Goal: Book appointment/travel/reservation

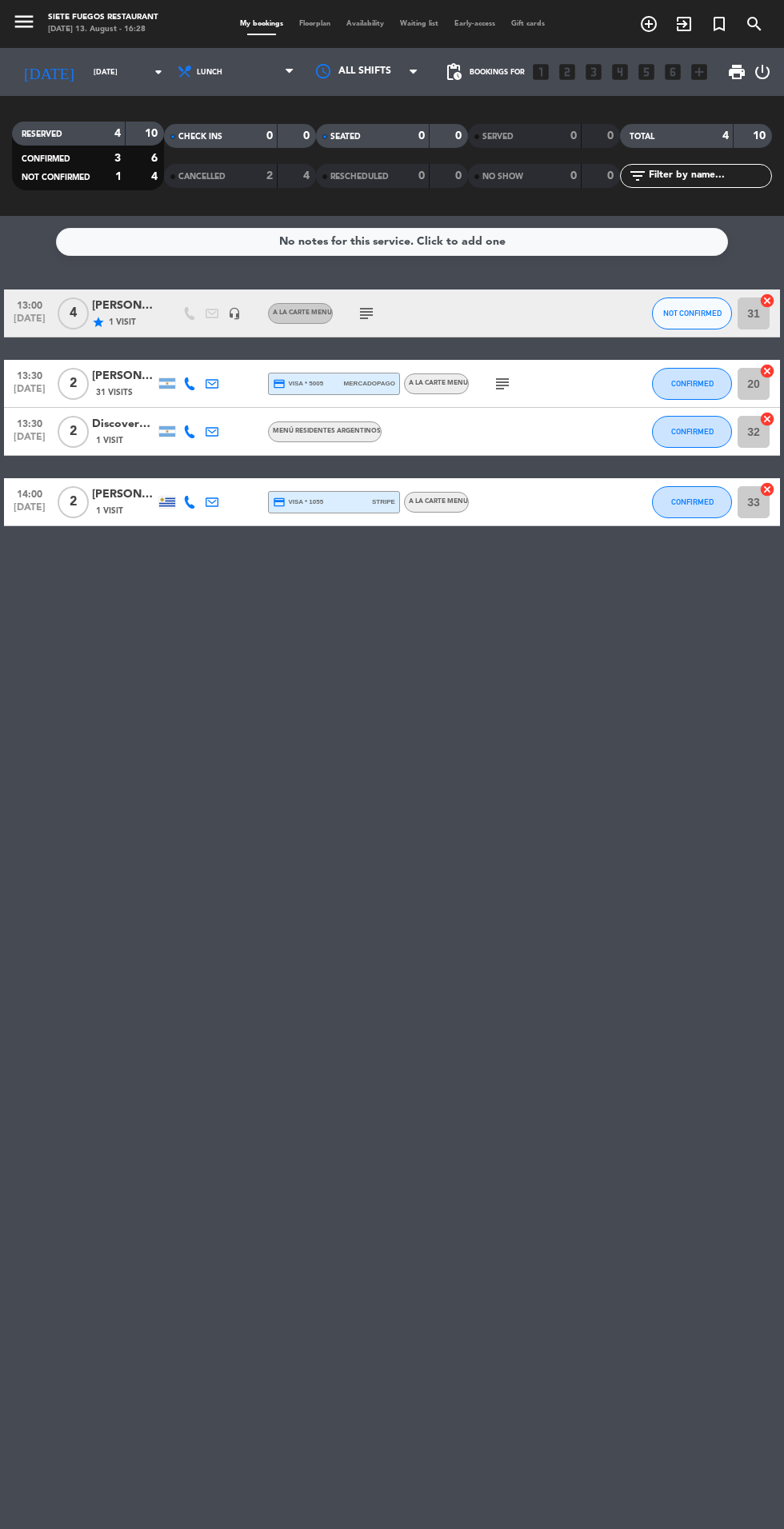
click at [114, 71] on input "[DATE]" at bounding box center [136, 72] width 101 height 25
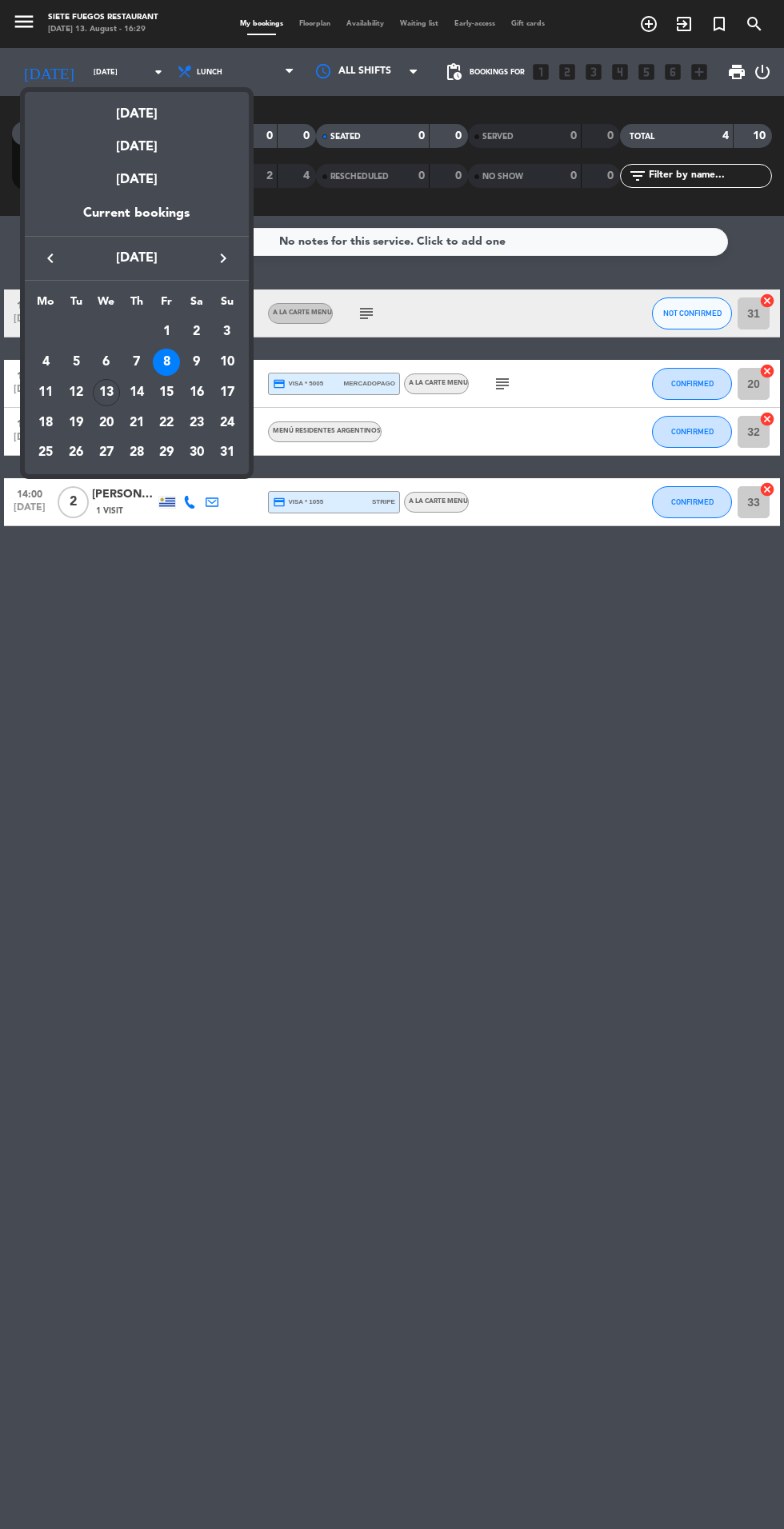
click at [78, 462] on div "26" at bounding box center [76, 452] width 27 height 27
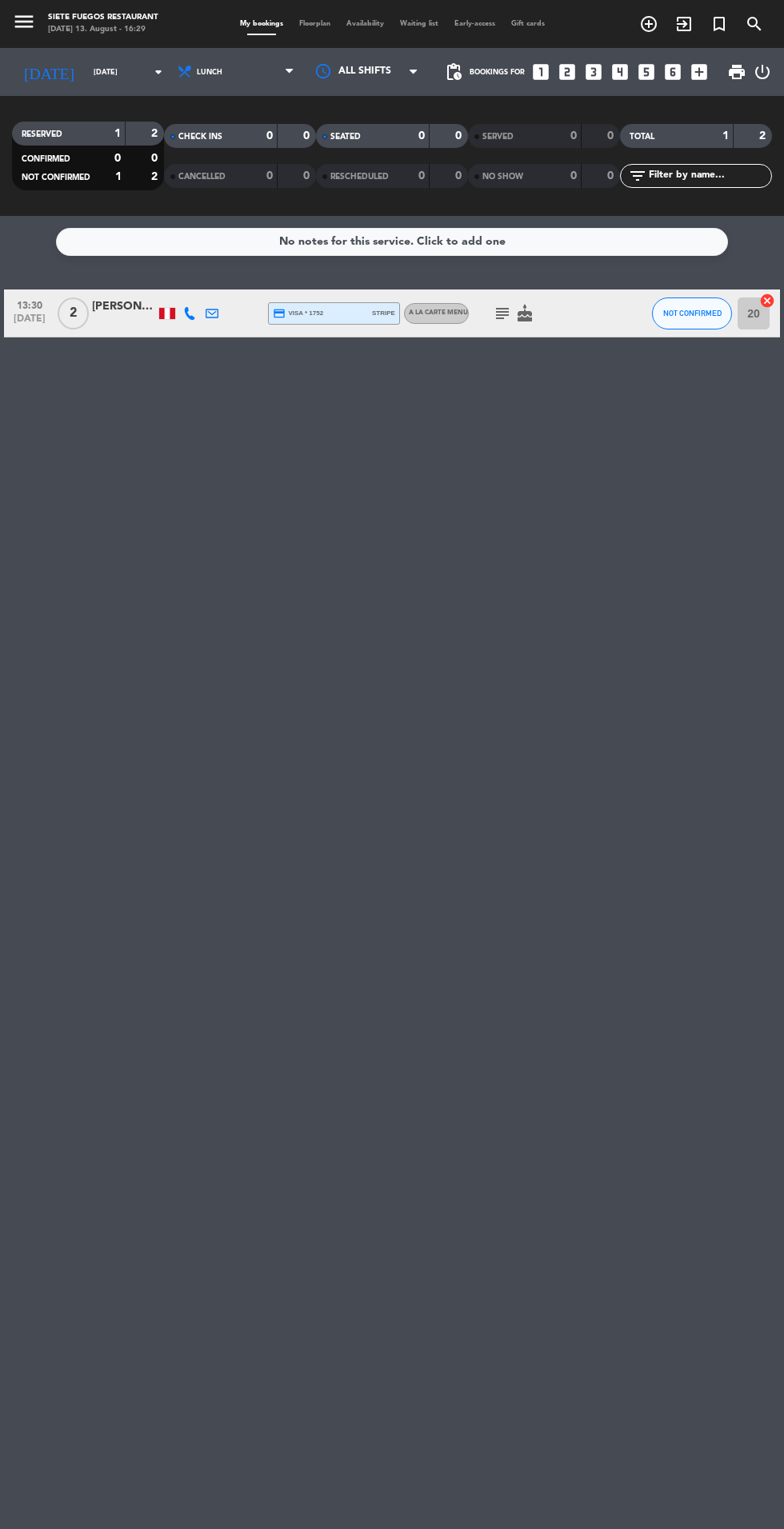
click at [263, 125] on div "CHECK INS 0 0" at bounding box center [240, 136] width 152 height 24
click at [260, 66] on span "Lunch" at bounding box center [237, 72] width 130 height 36
click at [285, 70] on icon at bounding box center [289, 72] width 7 height 13
click at [247, 180] on div "menu Siete Fuegos Restaurant [DATE] 13. August - 16:29 My bookings Floorplan Av…" at bounding box center [392, 108] width 784 height 216
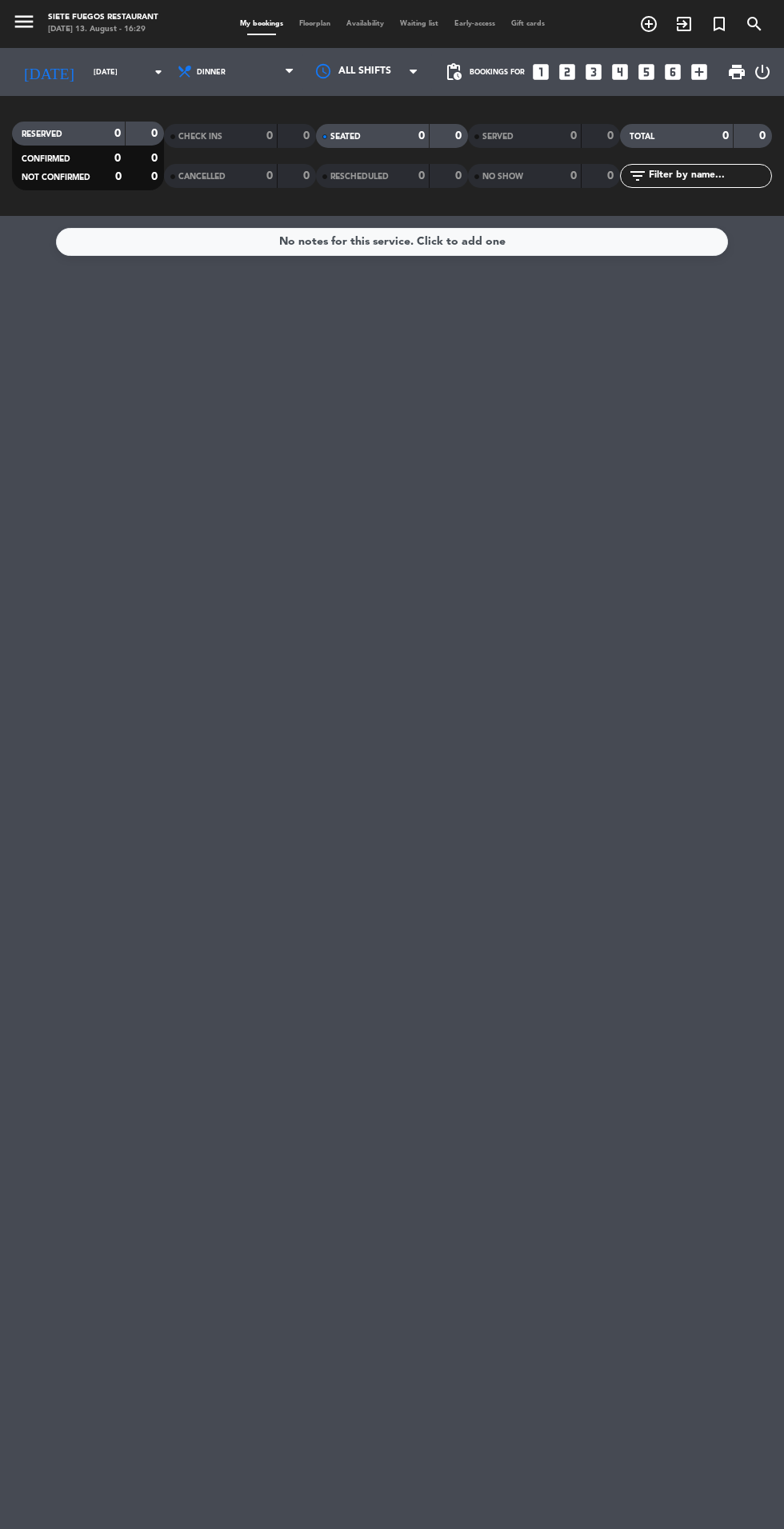
click at [121, 72] on input "[DATE]" at bounding box center [136, 72] width 101 height 25
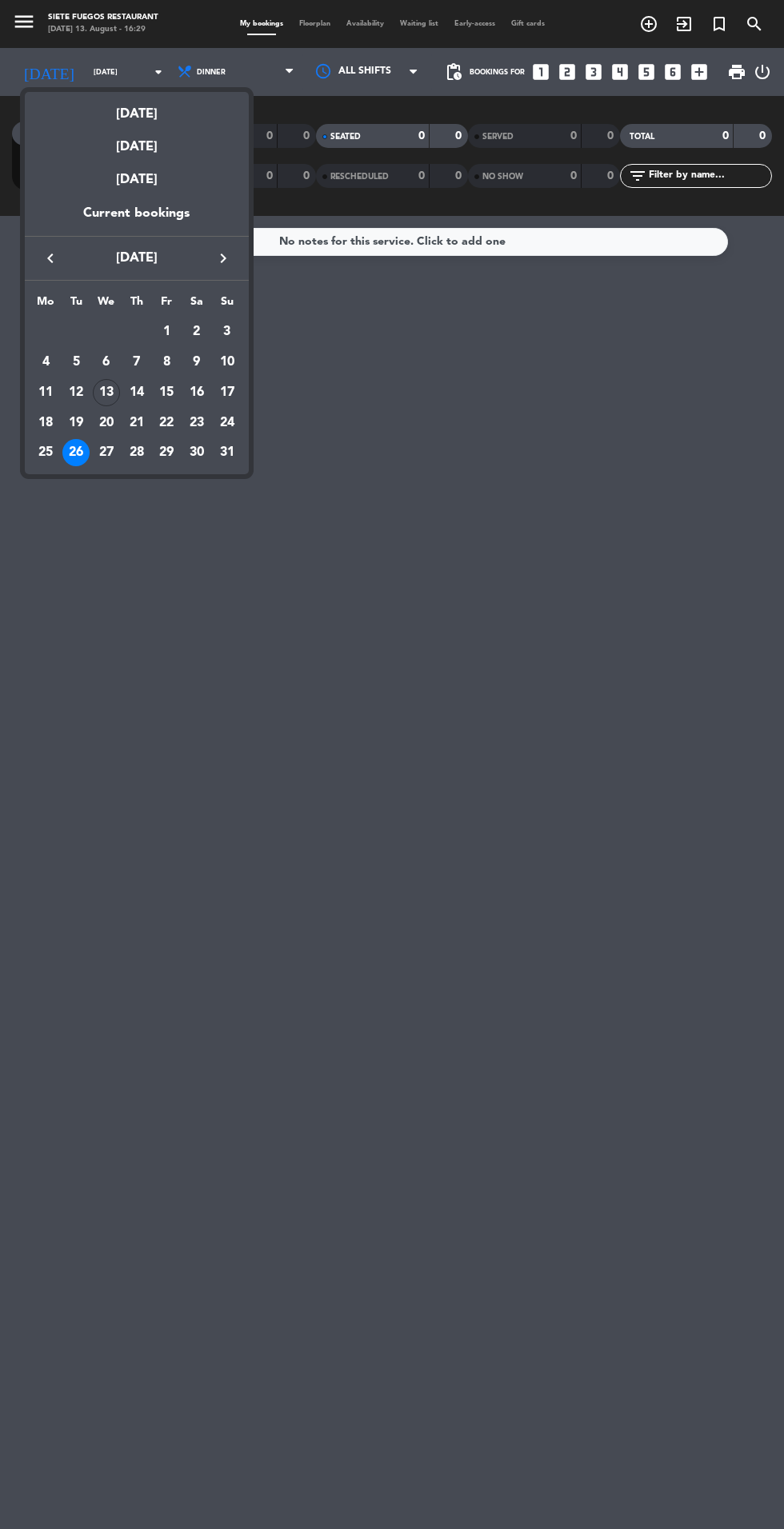
click at [120, 454] on td "27" at bounding box center [106, 452] width 30 height 30
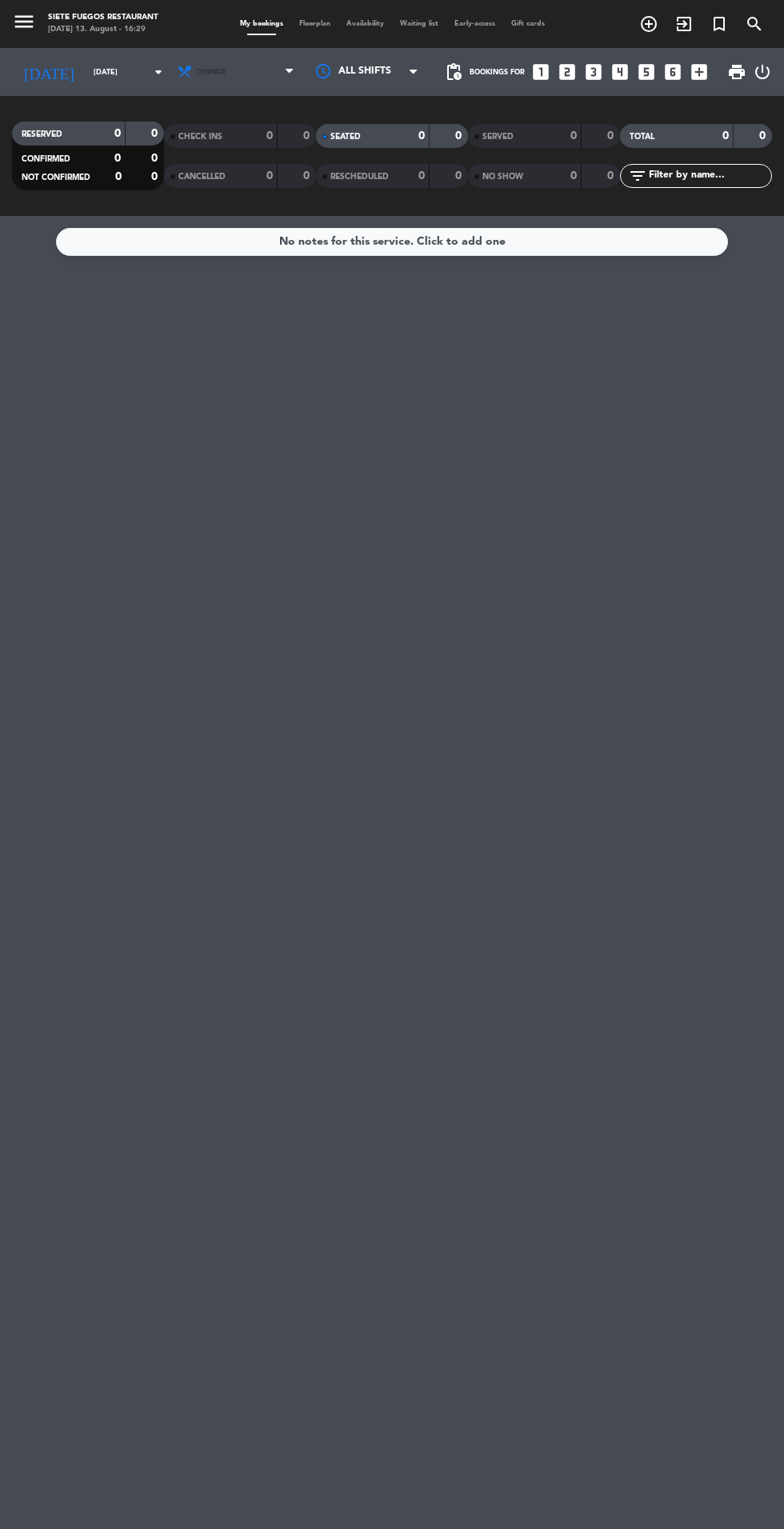
click at [231, 80] on span "Dinner" at bounding box center [237, 72] width 130 height 36
click at [227, 158] on div "menu Siete Fuegos Restaurant [DATE] 13. August - 16:29 My bookings Floorplan Av…" at bounding box center [392, 108] width 784 height 216
click at [149, 62] on icon "arrow_drop_down" at bounding box center [158, 71] width 19 height 19
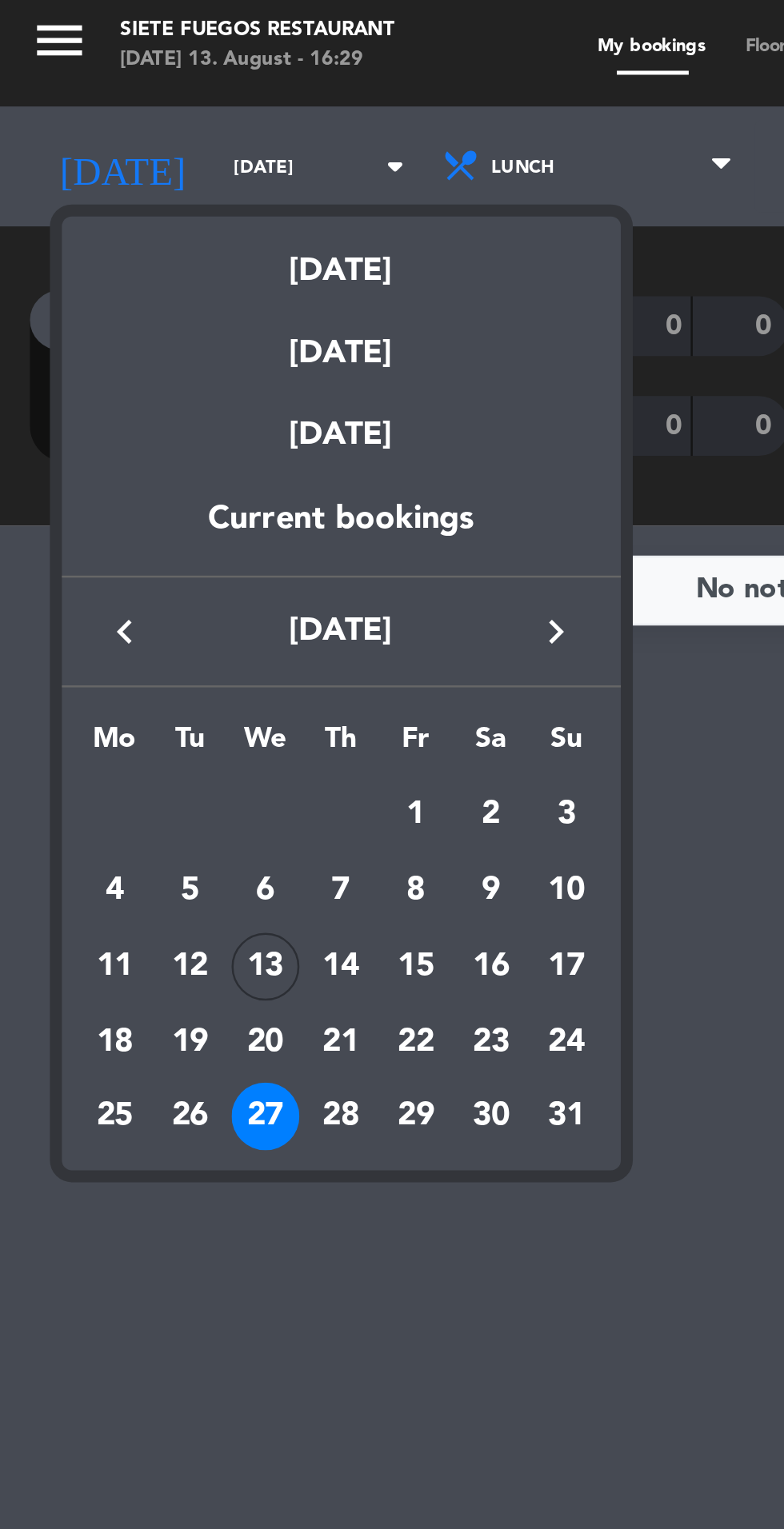
click at [151, 453] on td "29" at bounding box center [166, 452] width 30 height 30
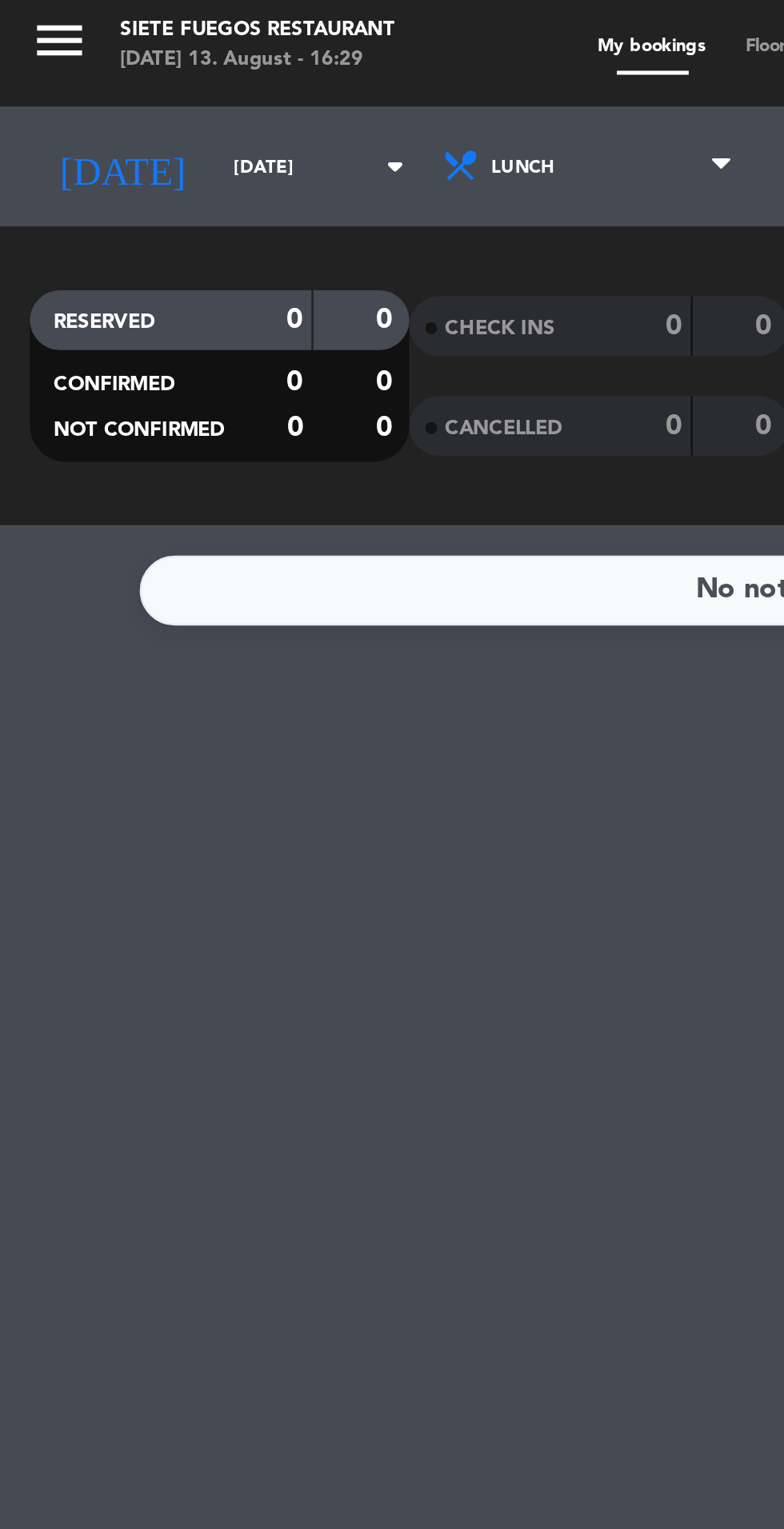
type input "[DATE]"
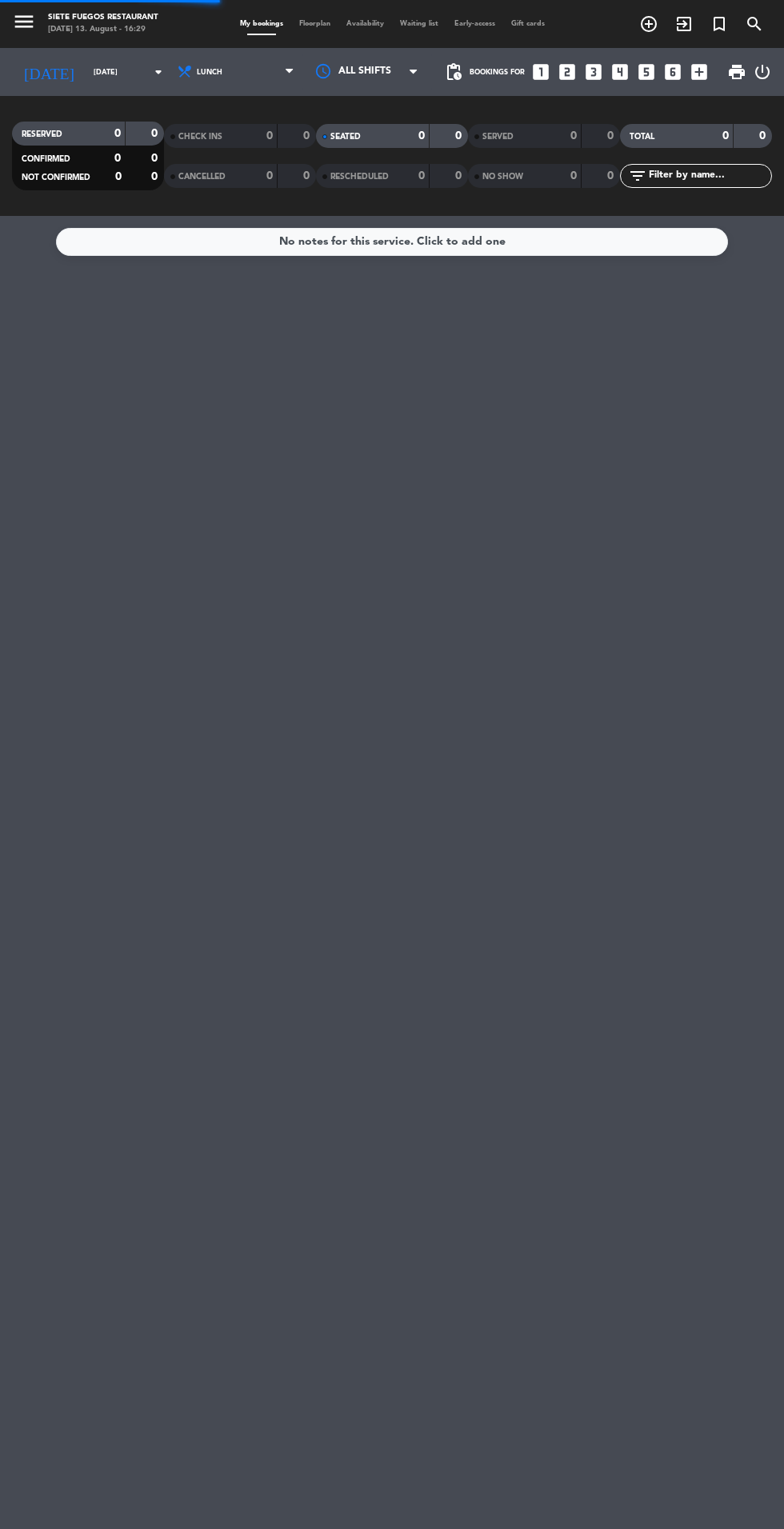
scroll to position [22, 0]
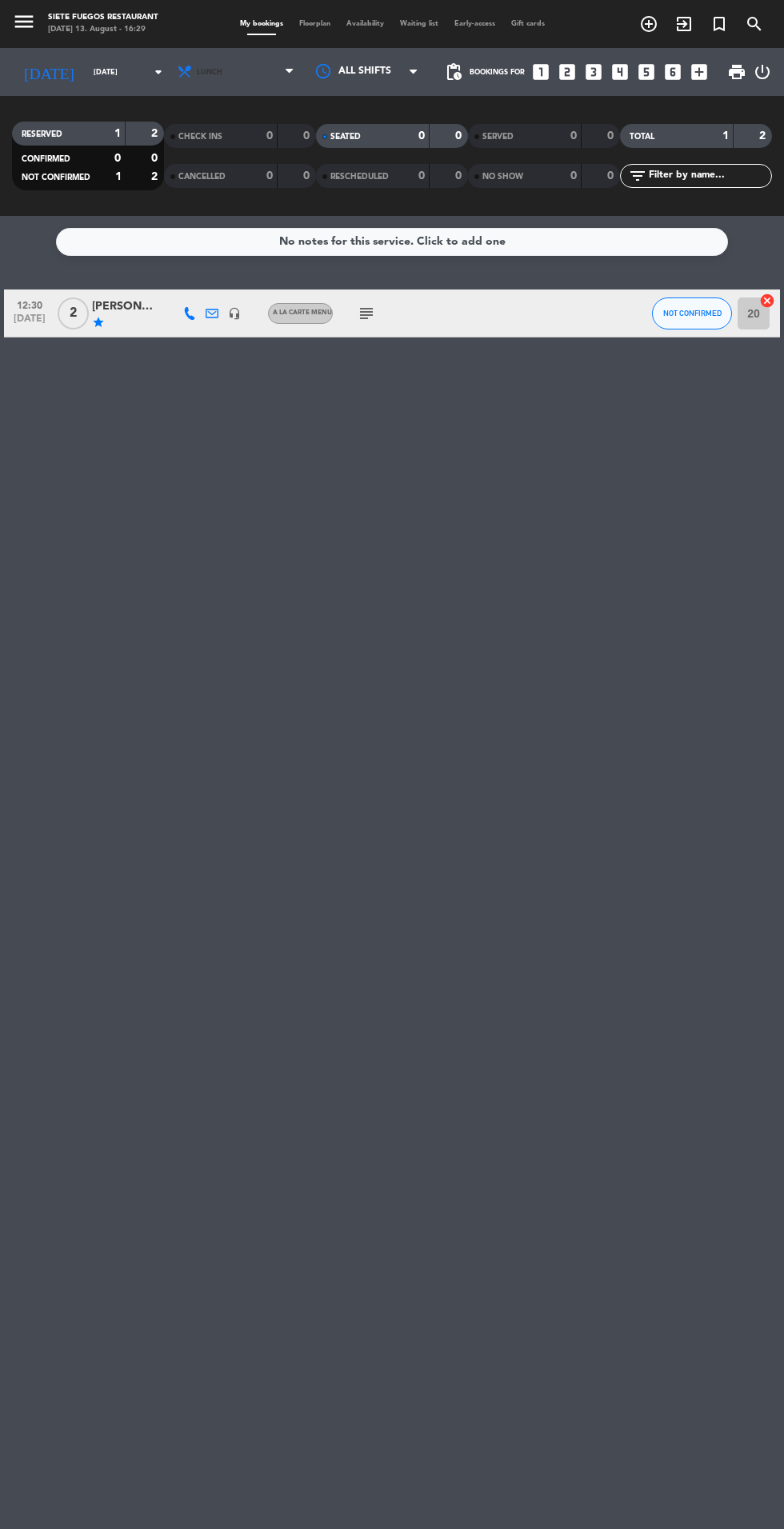
click at [254, 61] on span "Lunch" at bounding box center [237, 72] width 130 height 36
click at [222, 154] on div "menu Siete Fuegos Restaurant [DATE] 13. August - 16:29 My bookings Floorplan Av…" at bounding box center [392, 108] width 784 height 216
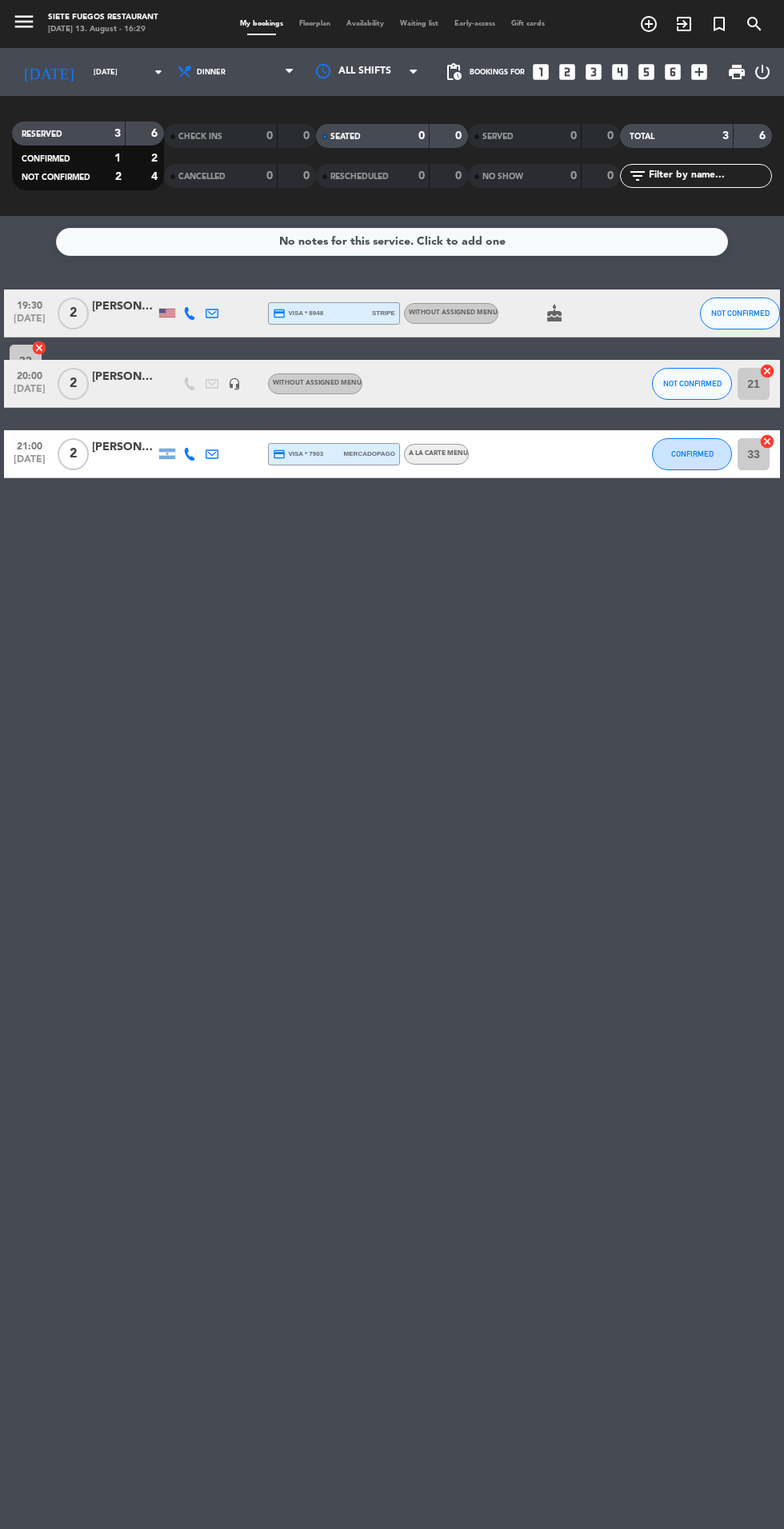
click at [120, 60] on input "[DATE]" at bounding box center [136, 72] width 101 height 25
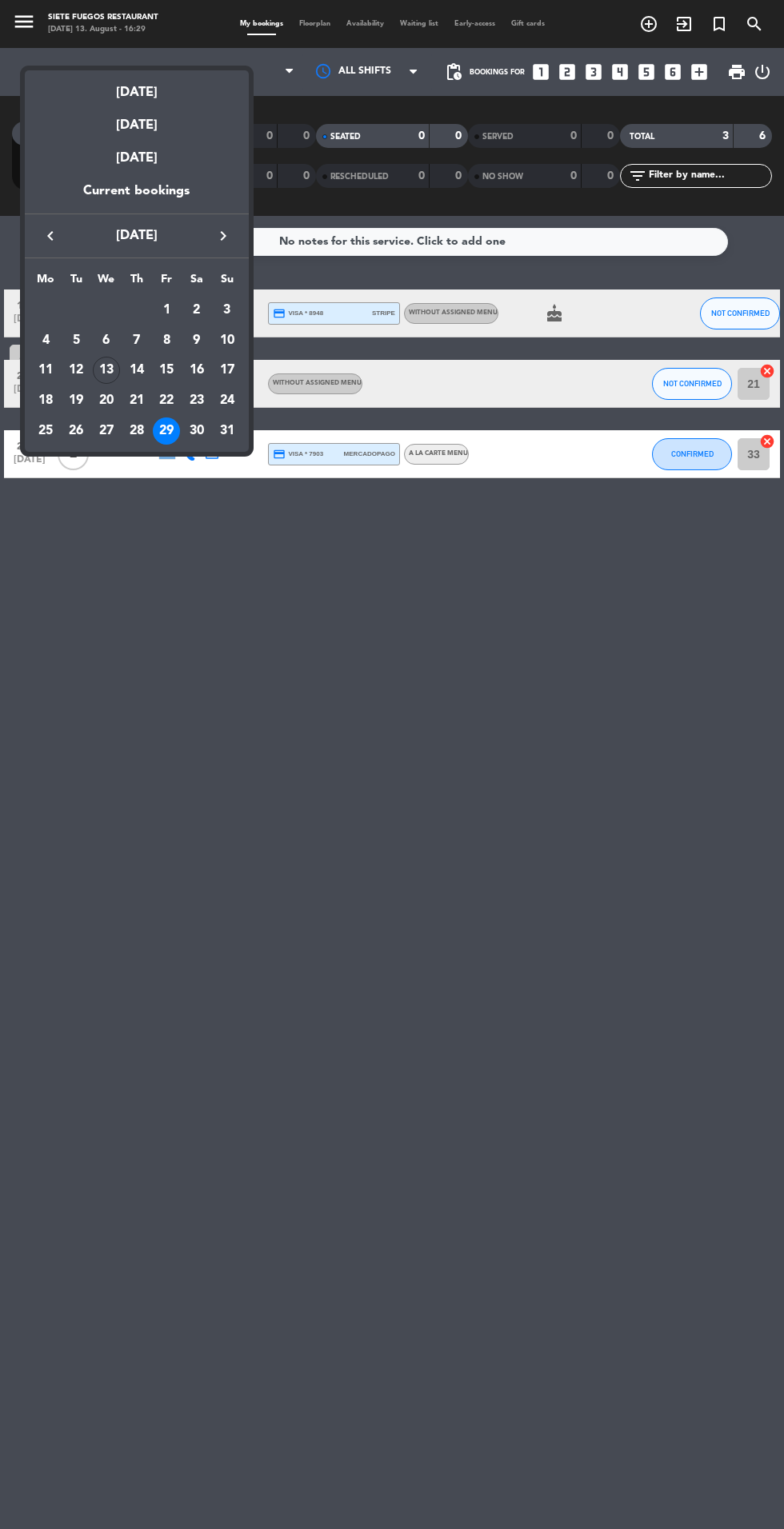
click at [222, 553] on div at bounding box center [392, 764] width 784 height 1529
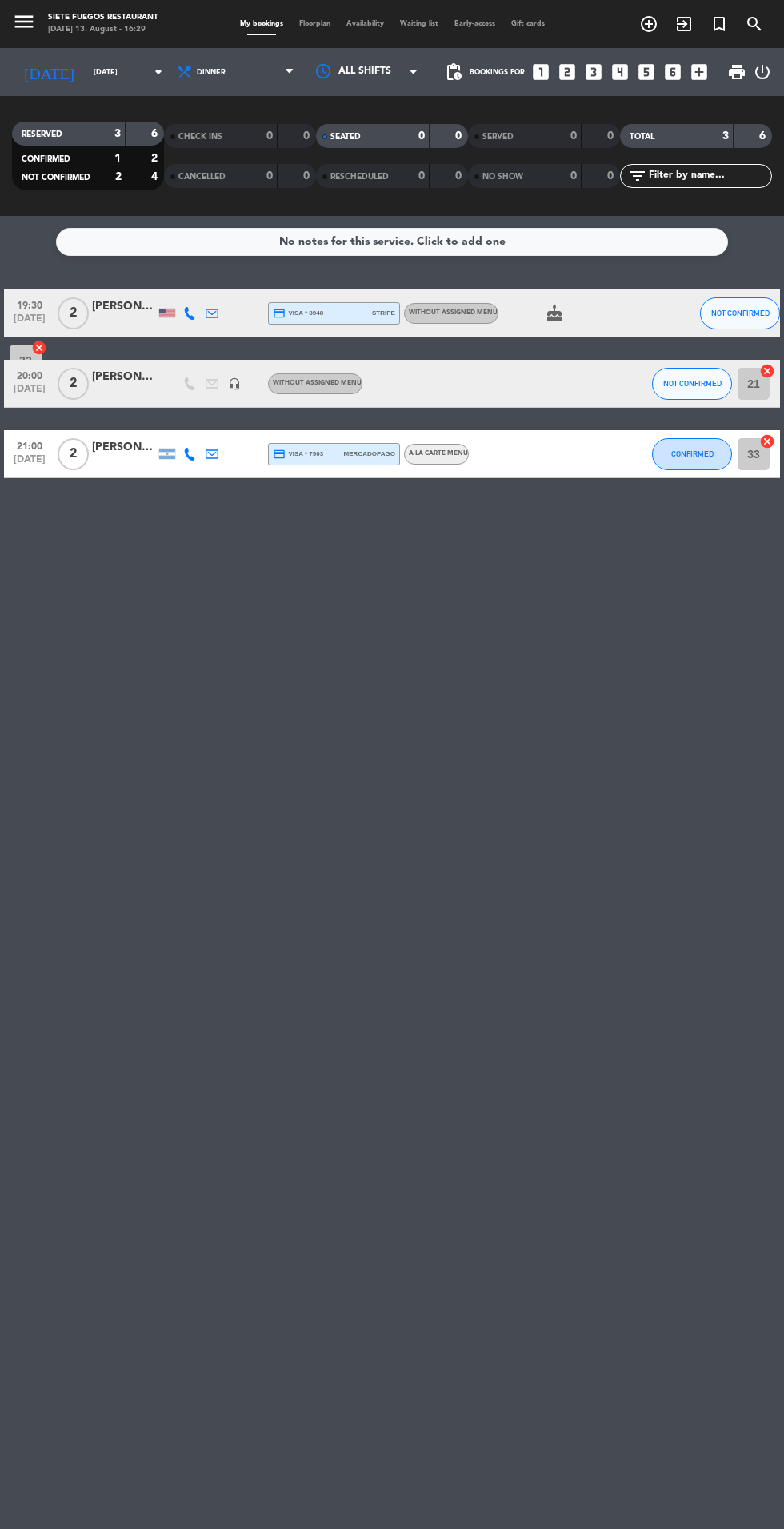
click at [134, 60] on input "[DATE]" at bounding box center [136, 72] width 101 height 25
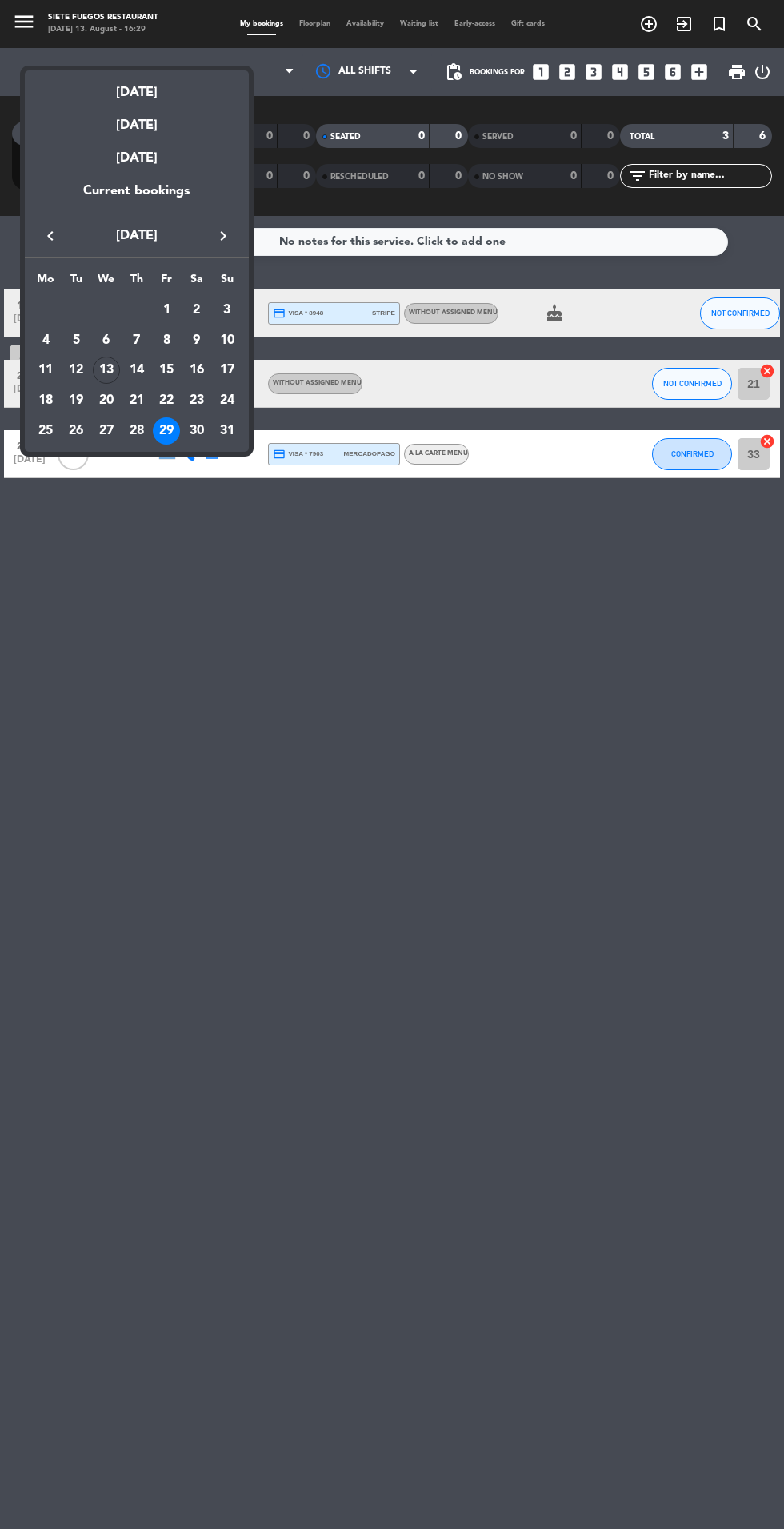
click at [419, 1031] on div at bounding box center [392, 764] width 784 height 1529
